Goal: Information Seeking & Learning: Learn about a topic

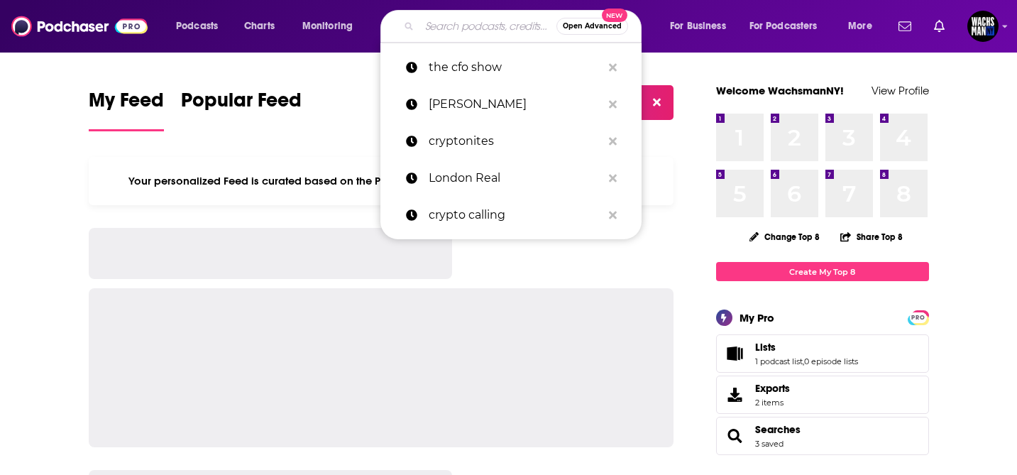
click at [456, 26] on input "Search podcasts, credits, & more..." at bounding box center [487, 26] width 137 height 23
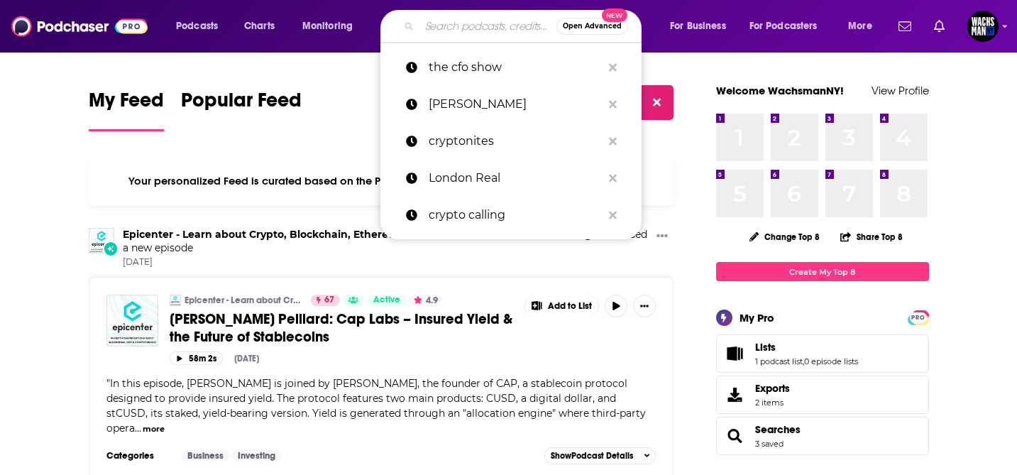
paste input "b"
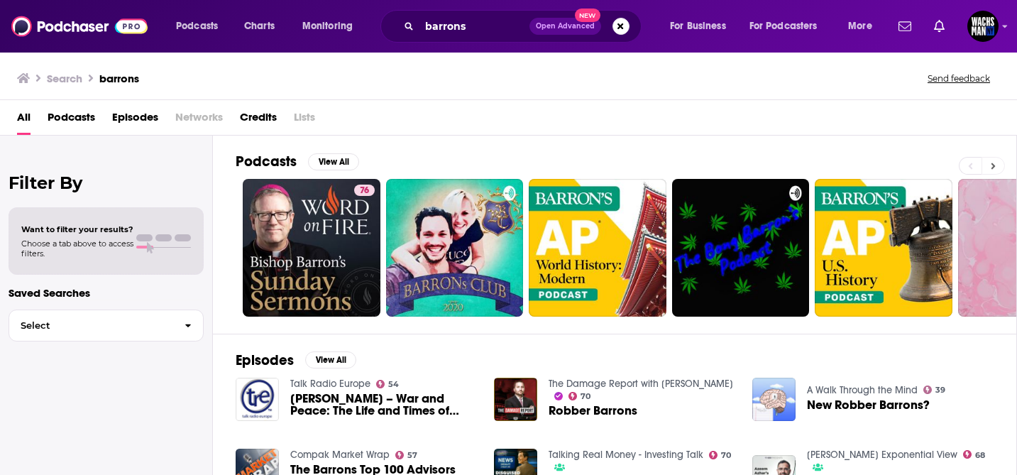
click at [995, 165] on icon at bounding box center [993, 166] width 5 height 10
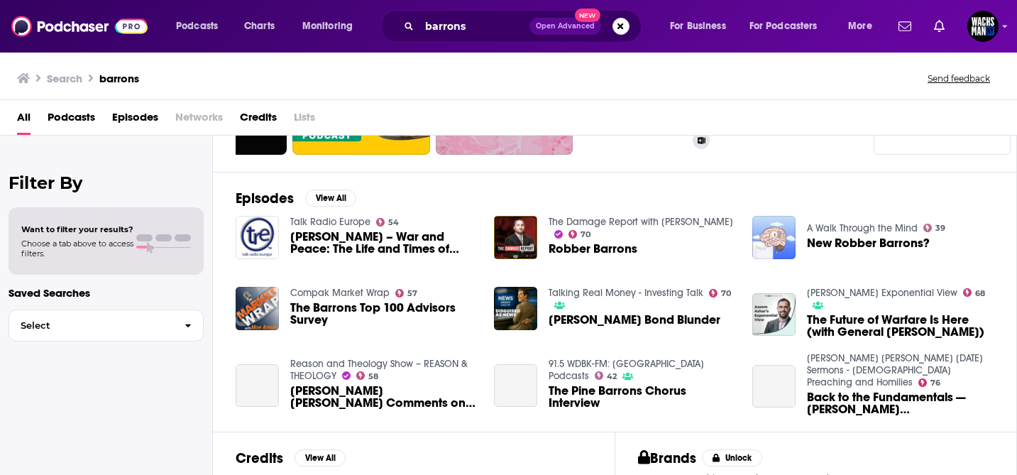
scroll to position [167, 0]
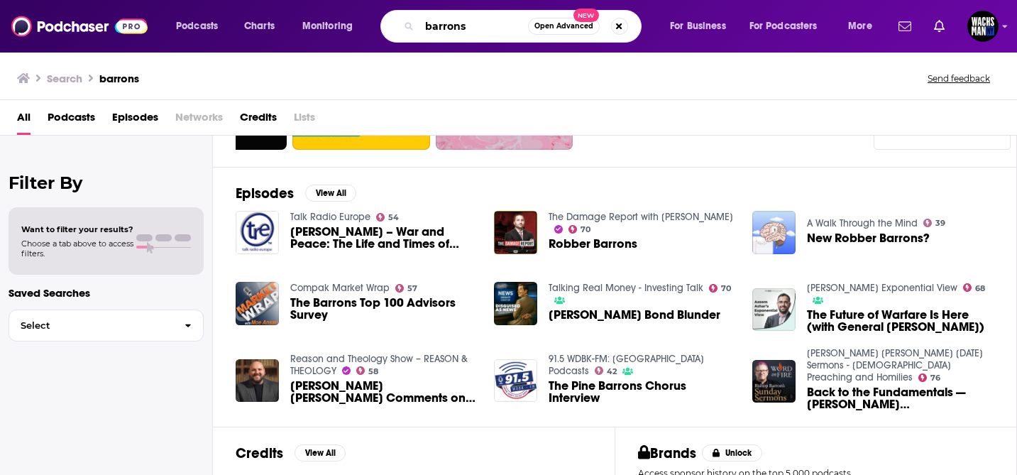
drag, startPoint x: 498, startPoint y: 31, endPoint x: 395, endPoint y: 32, distance: 102.2
click at [395, 32] on div "barrons Open Advanced New" at bounding box center [510, 26] width 261 height 33
type input "streetwise"
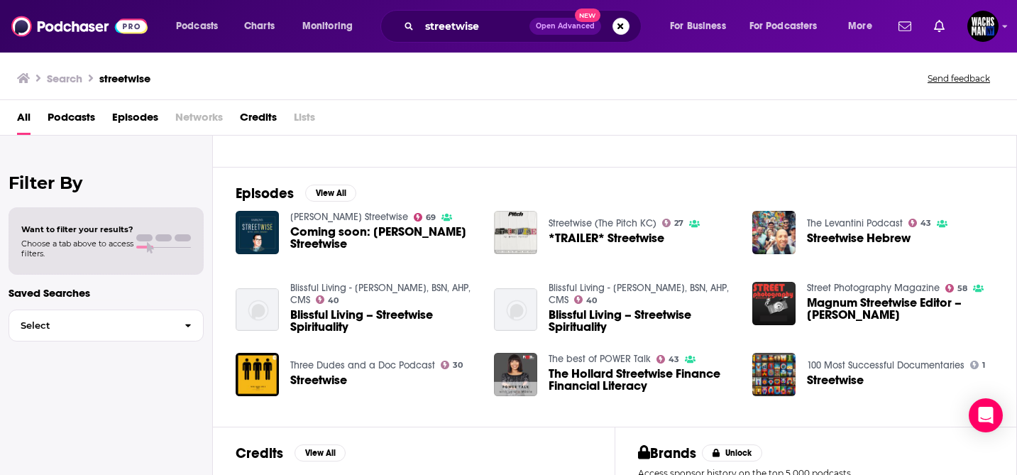
click at [347, 222] on link "[PERSON_NAME] Streetwise" at bounding box center [349, 217] width 118 height 12
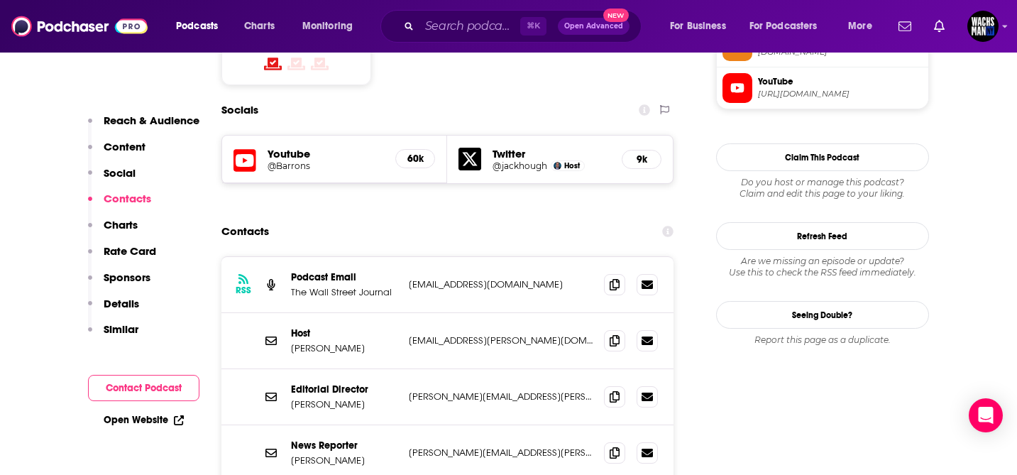
scroll to position [1224, 0]
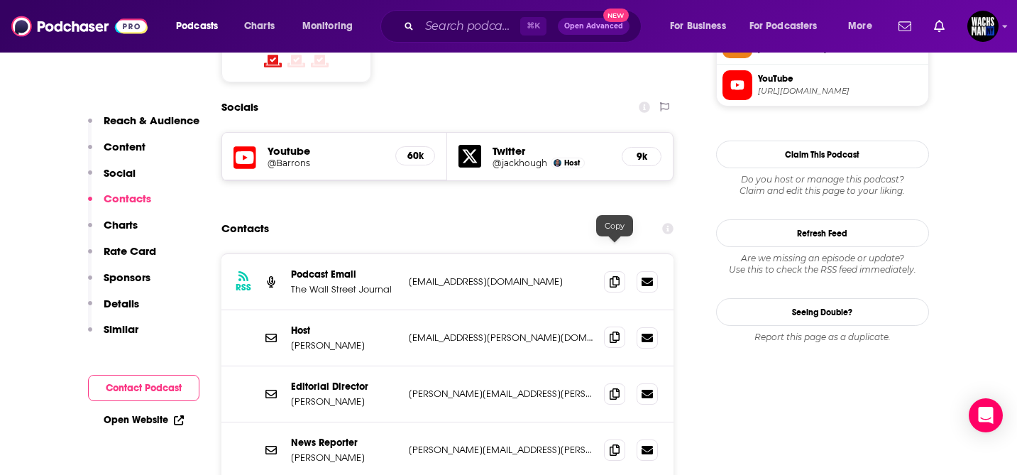
click at [613, 331] on icon at bounding box center [615, 336] width 10 height 11
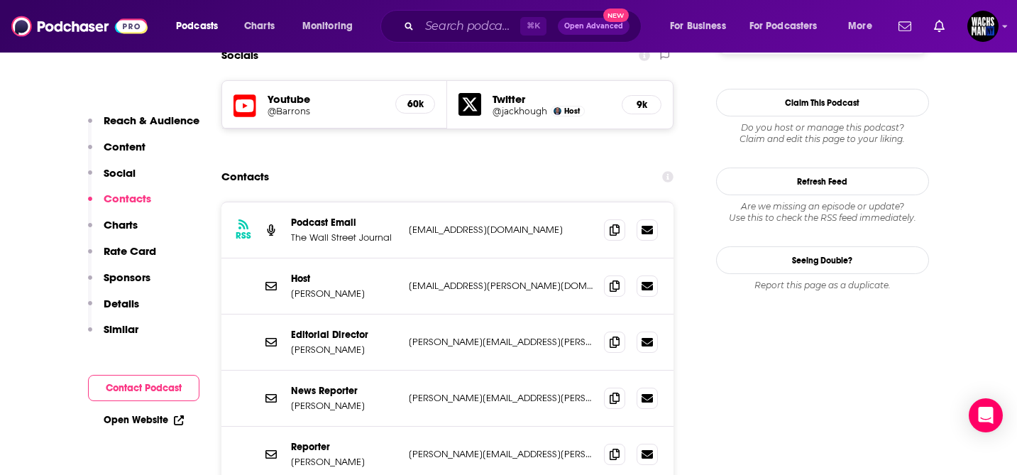
scroll to position [1347, 0]
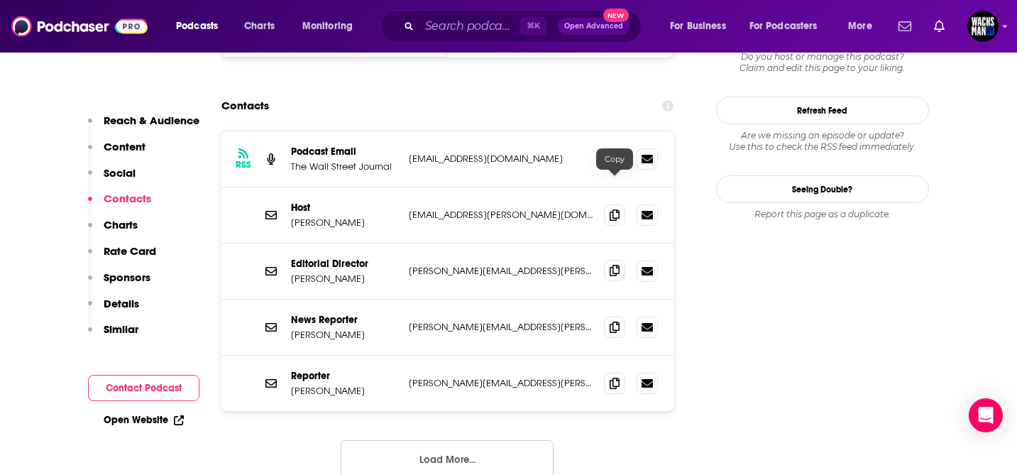
click at [613, 260] on span at bounding box center [614, 270] width 21 height 21
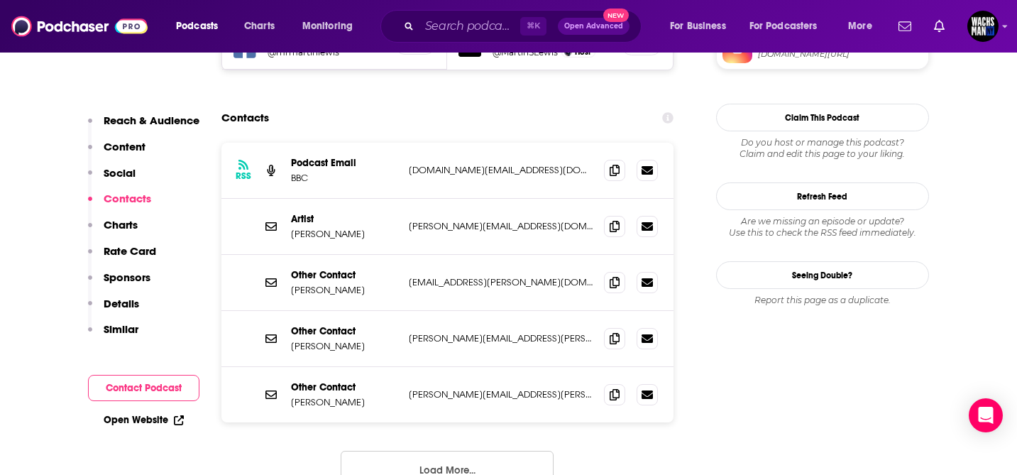
scroll to position [1349, 0]
